Goal: Book appointment/travel/reservation

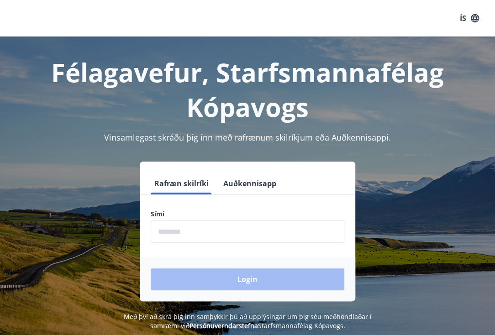
click at [200, 233] on input "phone" at bounding box center [248, 232] width 194 height 22
type input "********"
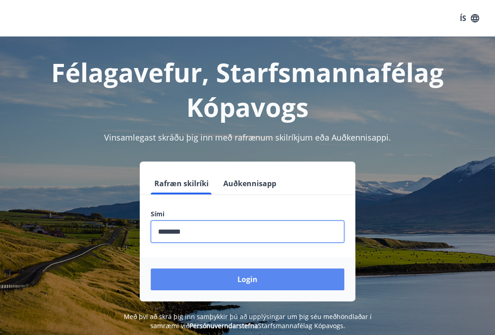
click at [216, 271] on button "Login" at bounding box center [248, 280] width 194 height 22
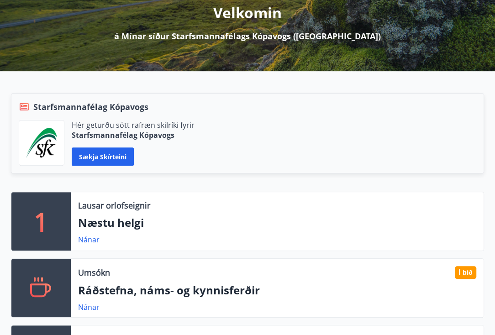
scroll to position [137, 0]
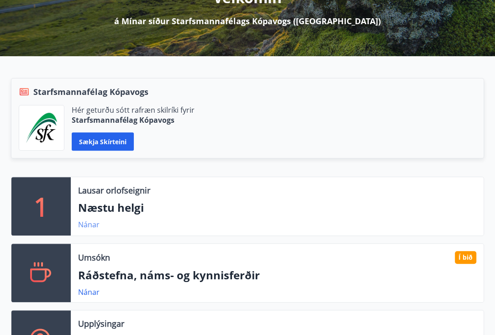
click at [88, 224] on link "Nánar" at bounding box center [88, 225] width 21 height 10
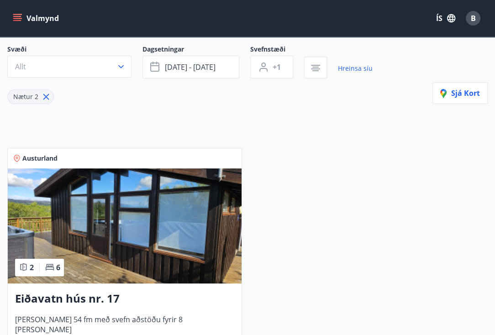
scroll to position [91, 0]
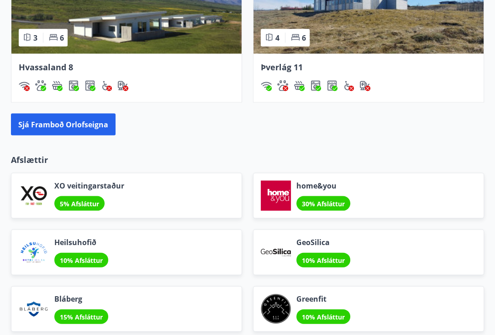
scroll to position [1051, 0]
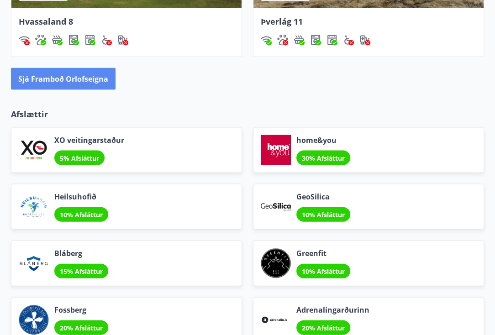
click at [96, 73] on button "Sjá framboð orlofseigna" at bounding box center [63, 79] width 105 height 22
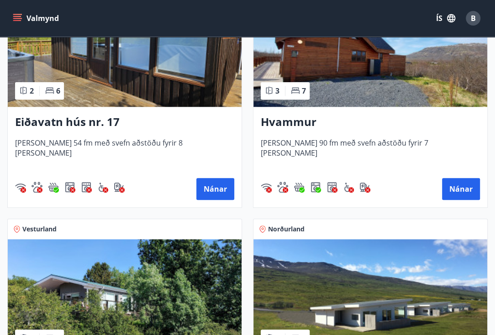
scroll to position [502, 0]
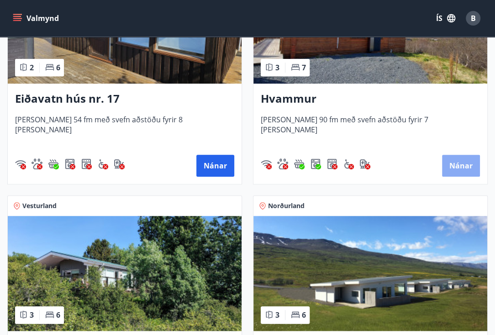
click at [469, 164] on button "Nánar" at bounding box center [461, 166] width 38 height 22
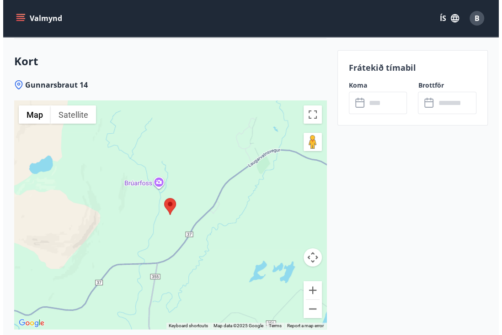
scroll to position [1846, 0]
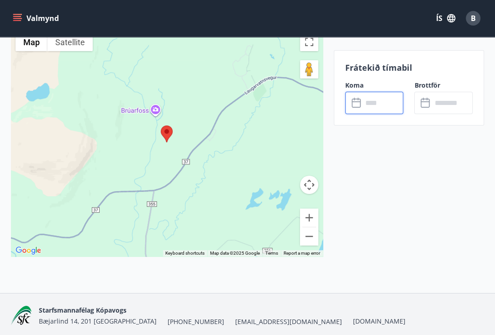
click at [377, 107] on input "text" at bounding box center [383, 103] width 41 height 22
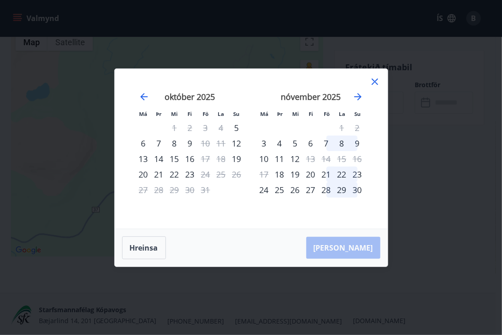
click at [325, 143] on div "7" at bounding box center [327, 144] width 16 height 16
click at [356, 143] on div "9" at bounding box center [358, 144] width 16 height 16
